Goal: Leave review/rating

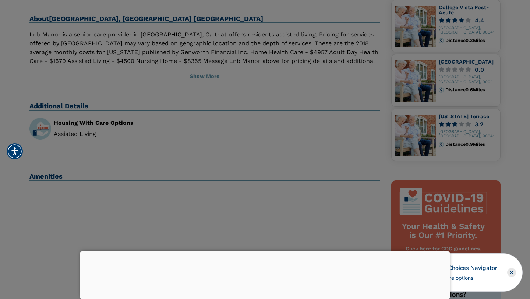
scroll to position [174, 0]
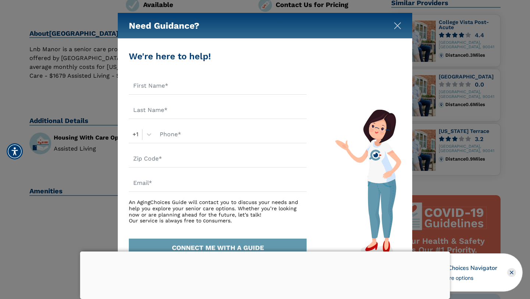
click at [398, 27] on img "Close" at bounding box center [397, 25] width 7 height 7
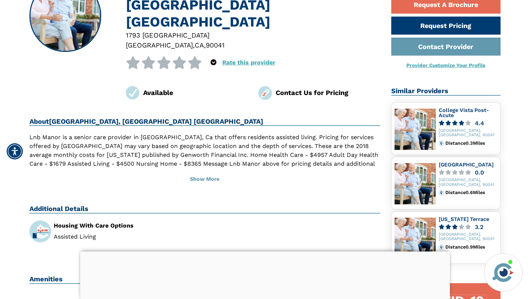
scroll to position [86, 0]
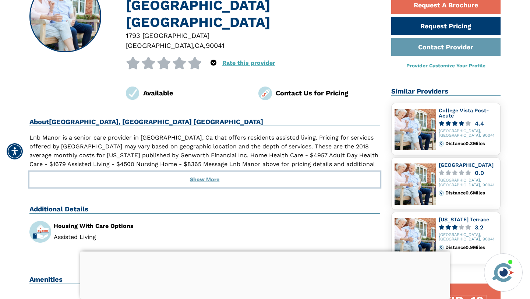
click at [213, 172] on button "Show More" at bounding box center [204, 180] width 351 height 16
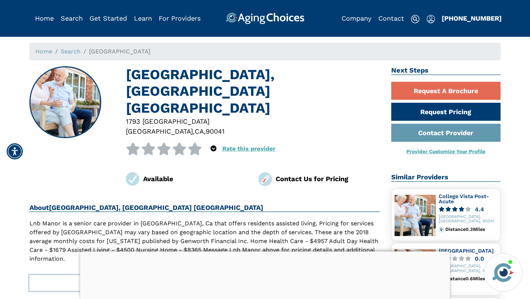
scroll to position [0, 0]
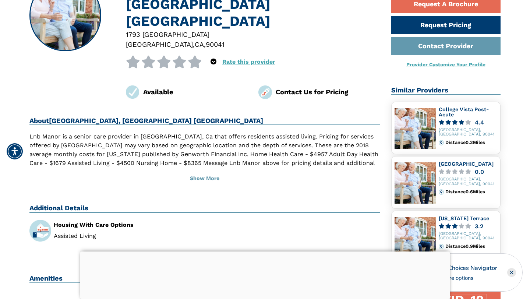
scroll to position [88, 0]
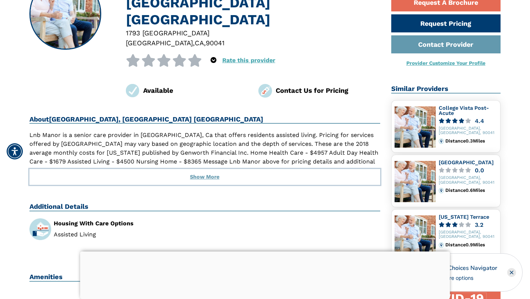
click at [215, 169] on button "Show More" at bounding box center [204, 177] width 351 height 16
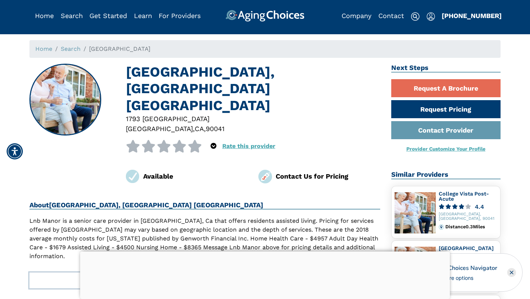
scroll to position [0, 0]
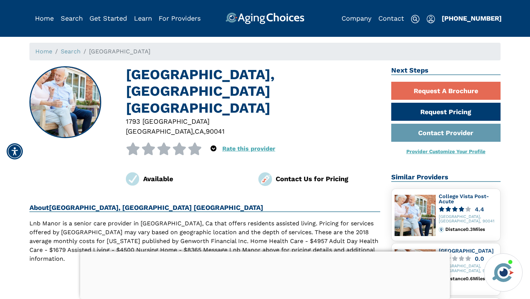
click at [240, 145] on link "Rate this provider" at bounding box center [248, 148] width 53 height 7
